Goal: Task Accomplishment & Management: Use online tool/utility

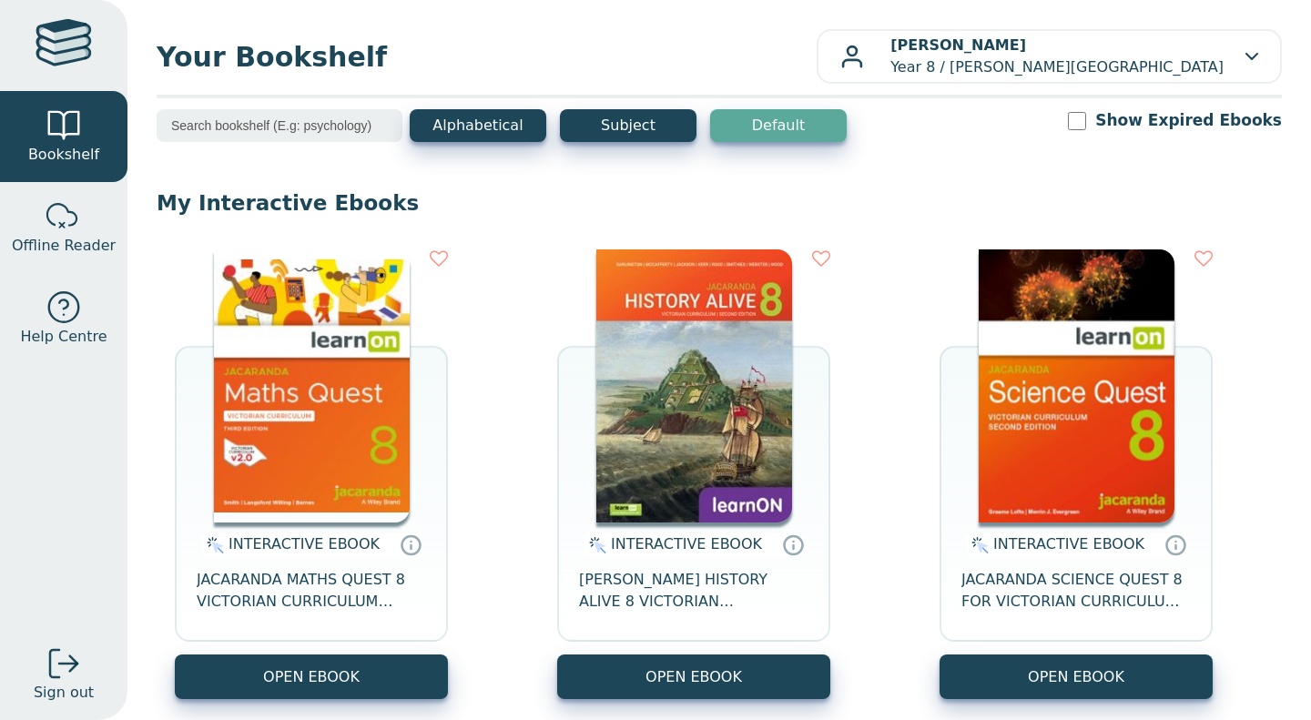
click at [731, 658] on button "OPEN EBOOK" at bounding box center [693, 677] width 273 height 45
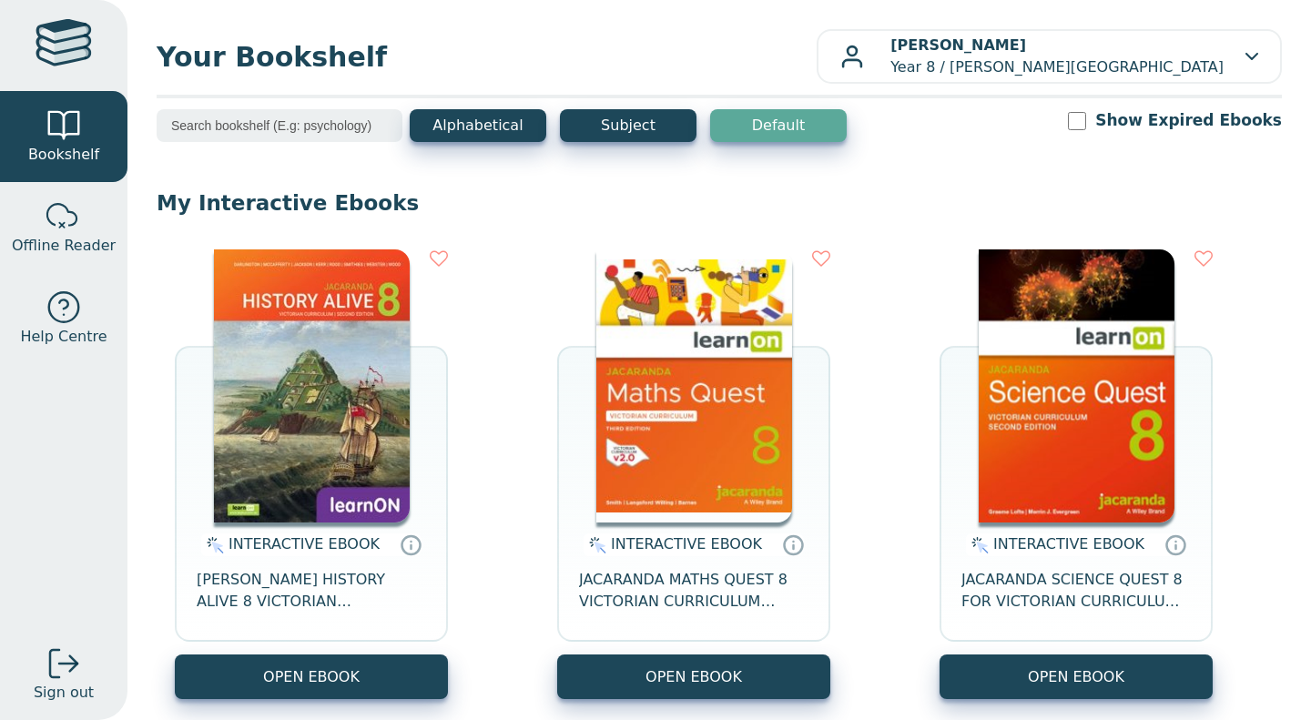
click at [777, 680] on button "OPEN EBOOK" at bounding box center [693, 677] width 273 height 45
